Goal: Find specific page/section: Find specific page/section

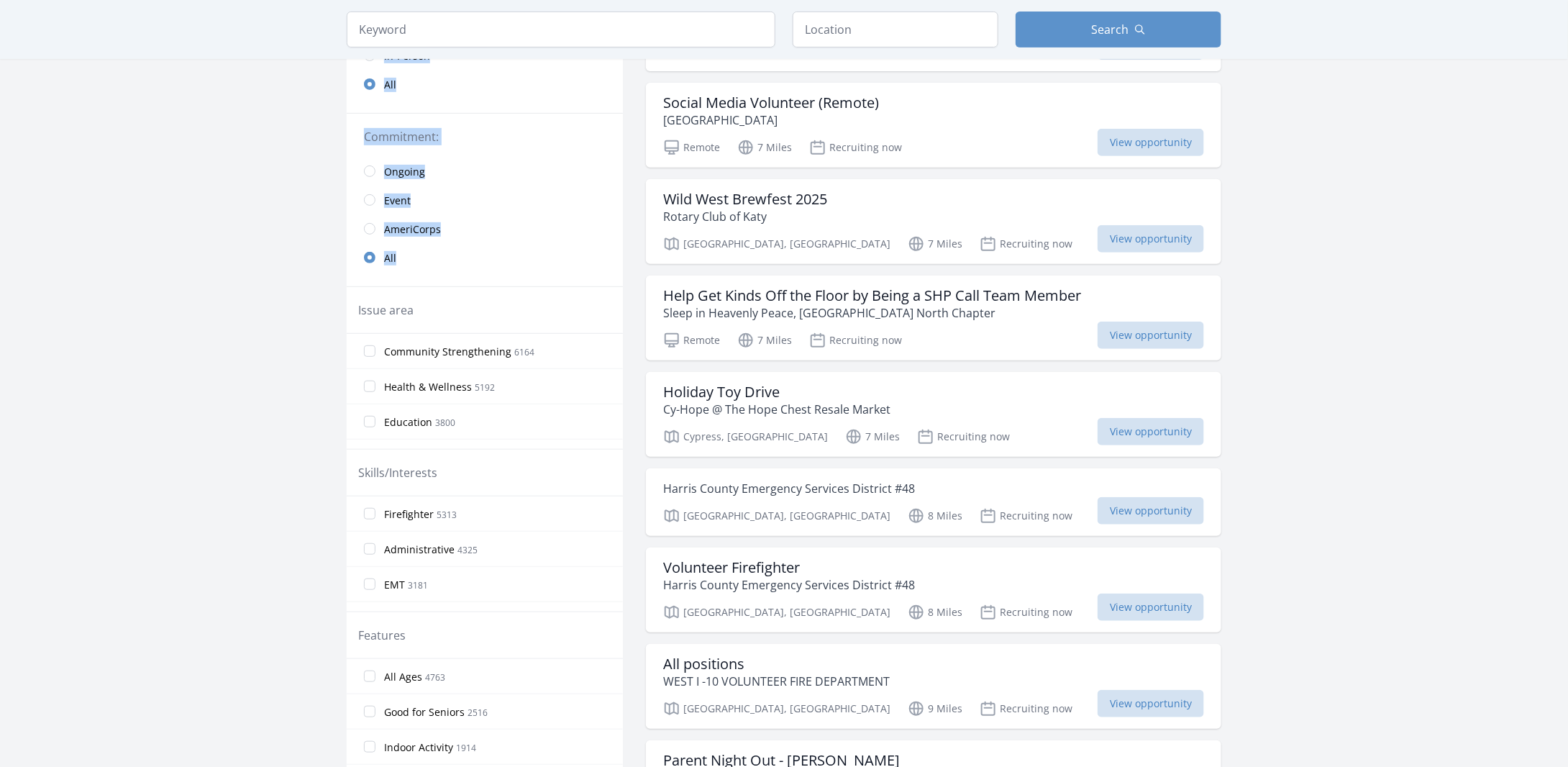
scroll to position [96, 0]
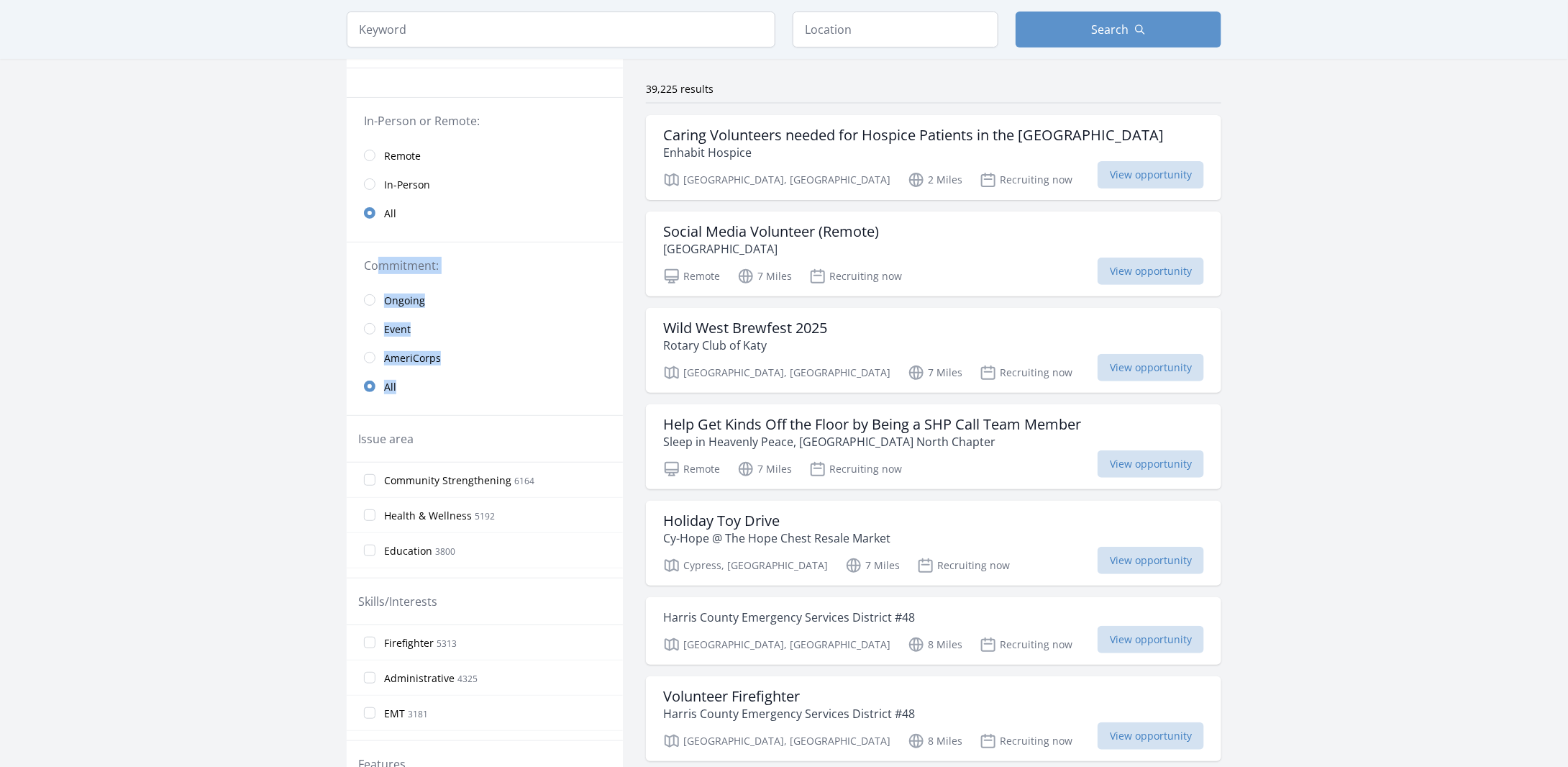
drag, startPoint x: 351, startPoint y: 800, endPoint x: 428, endPoint y: 263, distance: 542.5
click at [908, 184] on p "2 Miles" at bounding box center [935, 180] width 54 height 17
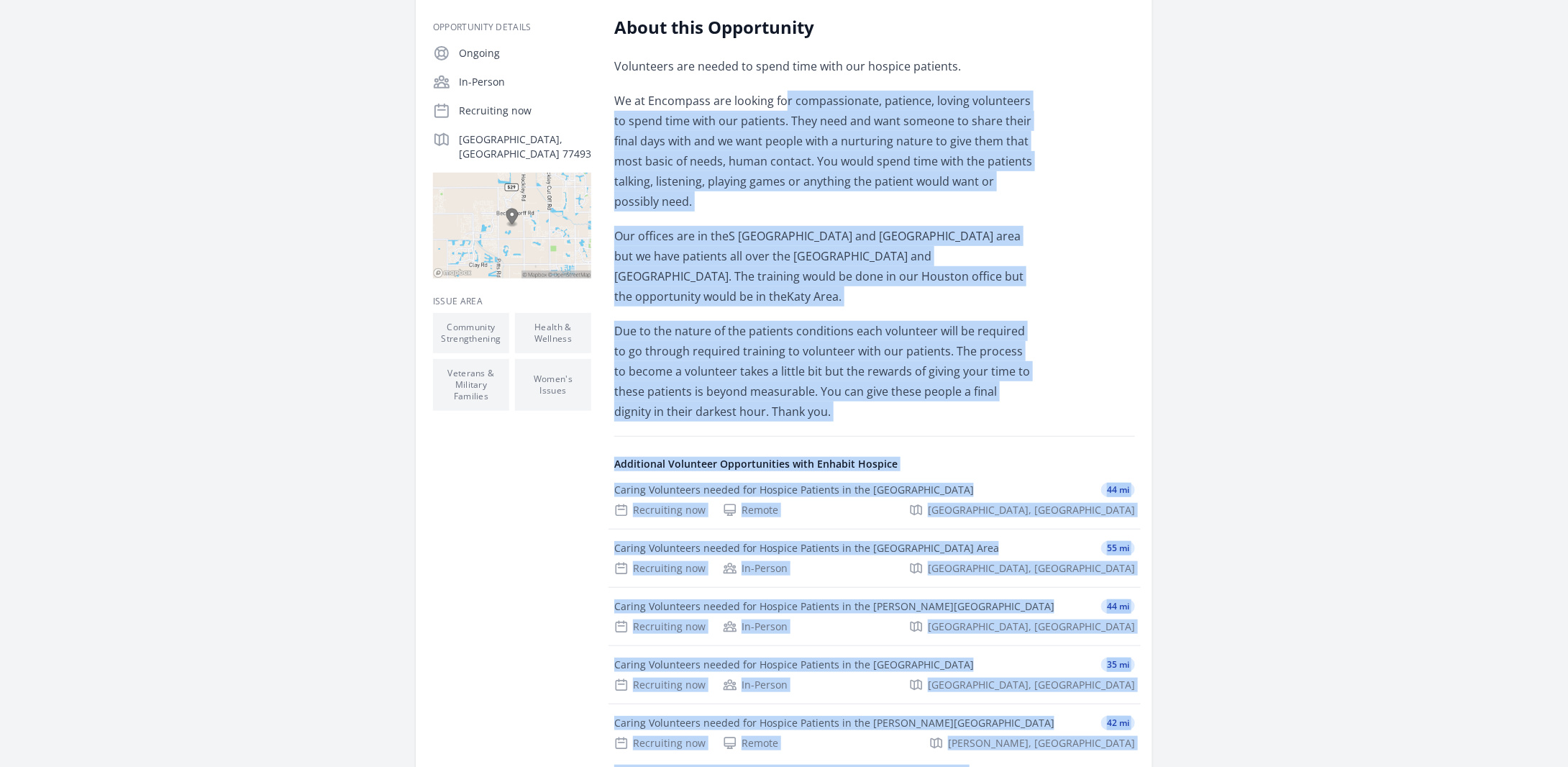
scroll to position [450, 0]
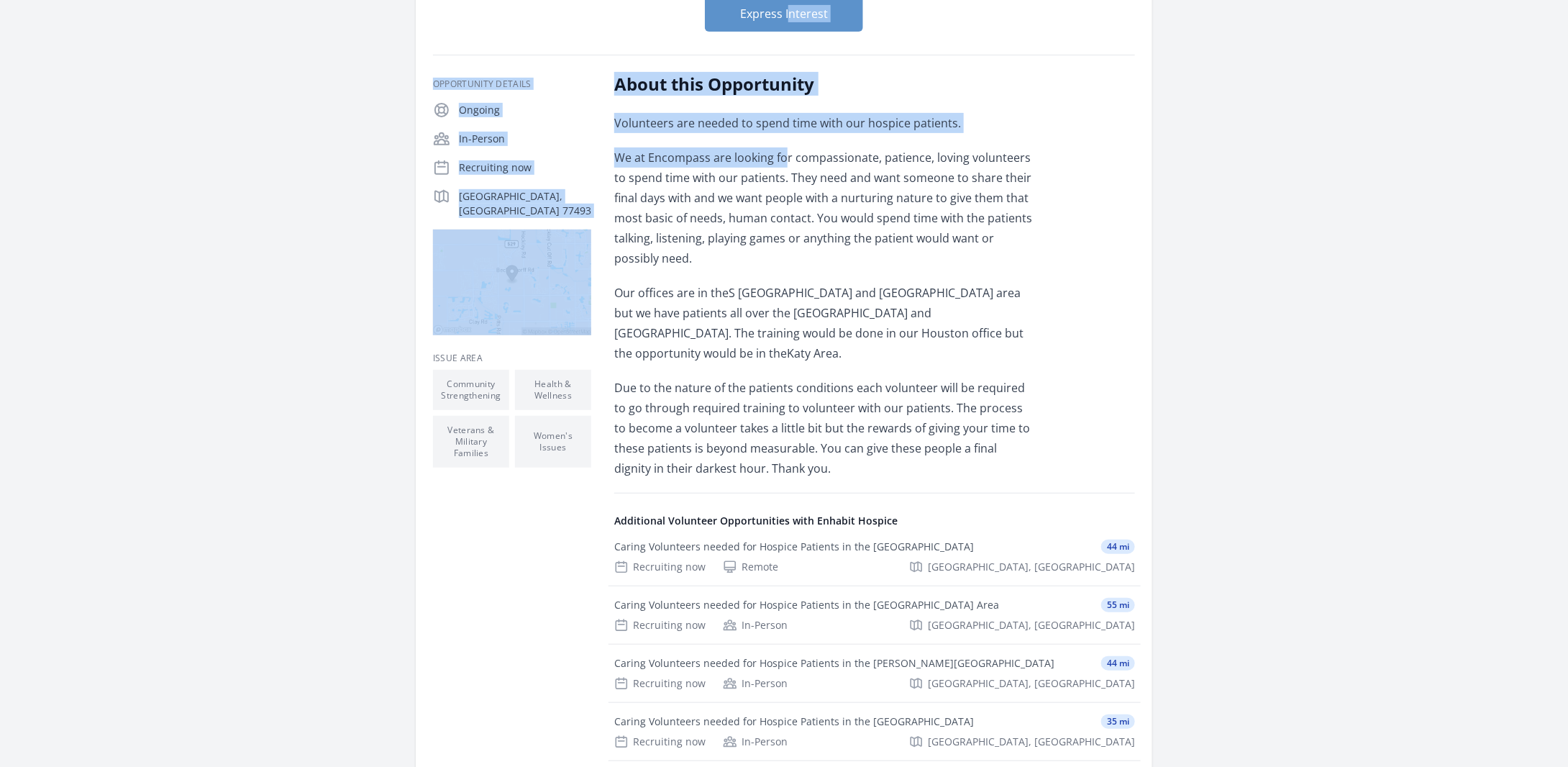
drag, startPoint x: 787, startPoint y: 380, endPoint x: 742, endPoint y: -3, distance: 385.6
click at [742, 0] on html "Home Search Register My Organization FAQs Sign In" at bounding box center [784, 513] width 1568 height 1479
